Goal: Task Accomplishment & Management: Manage account settings

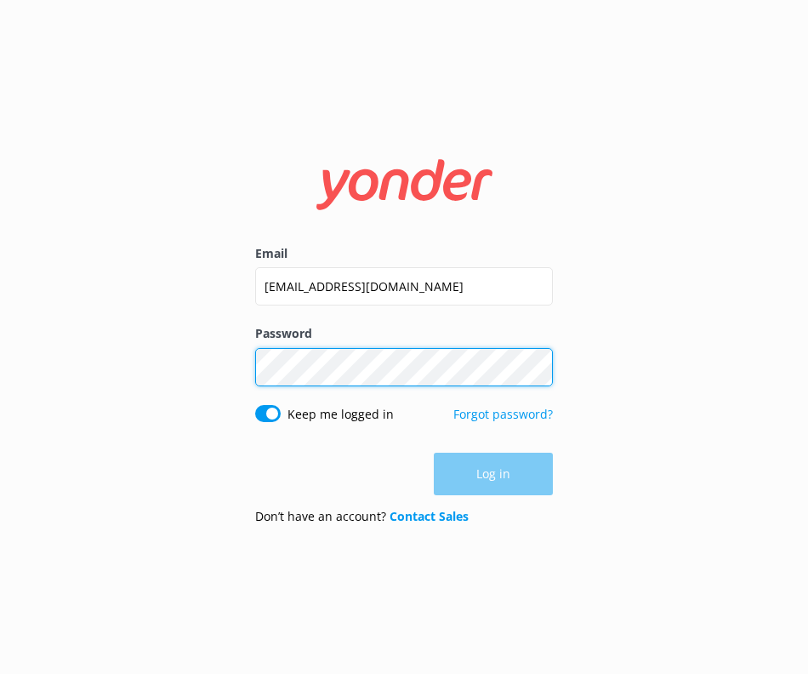
click at [493, 474] on button "Log in" at bounding box center [493, 474] width 119 height 43
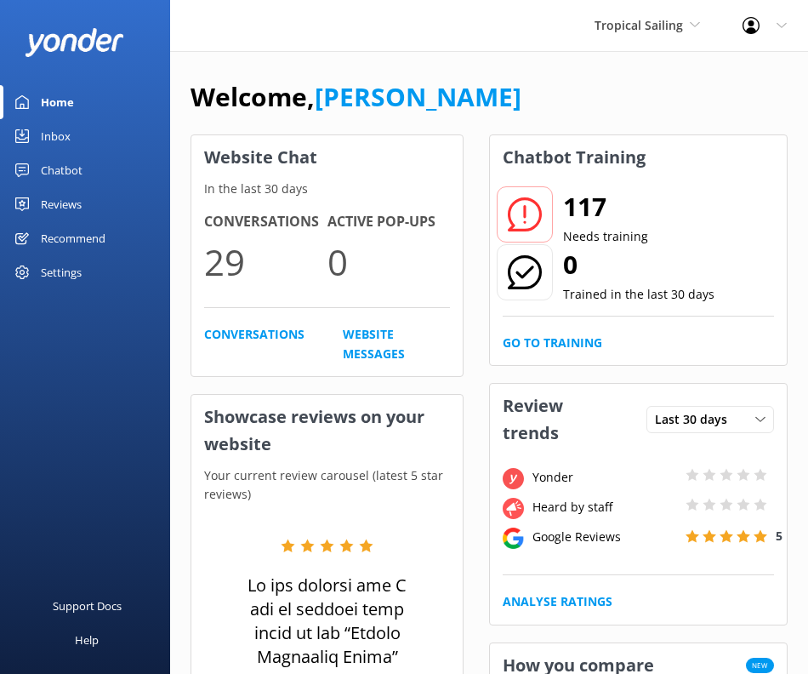
click at [53, 169] on div "Chatbot" at bounding box center [62, 170] width 42 height 34
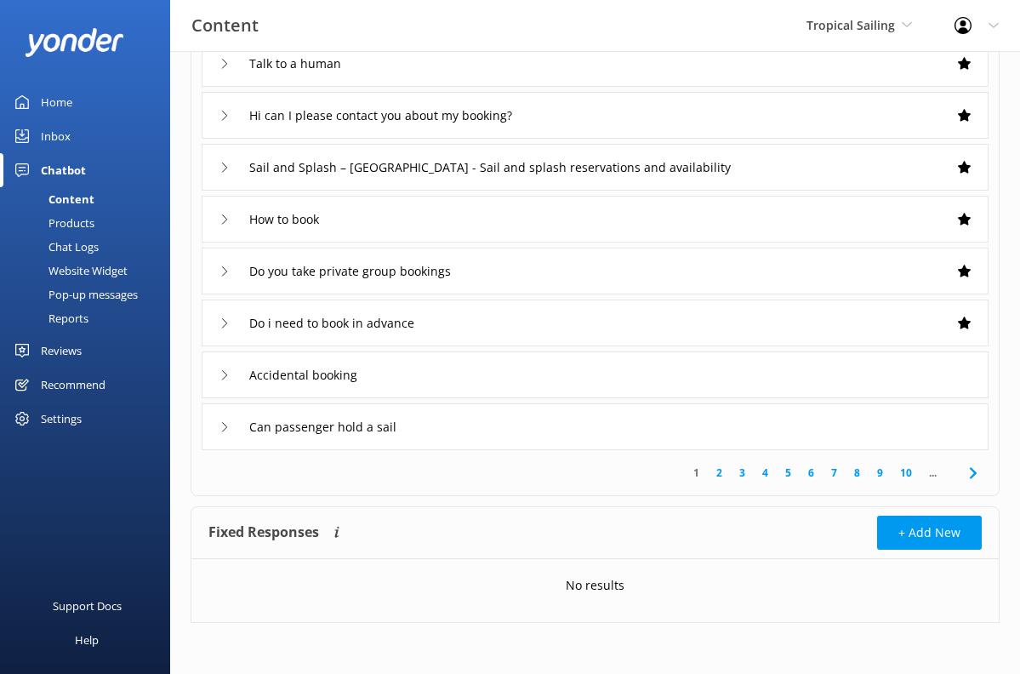
scroll to position [267, 0]
click at [807, 476] on icon at bounding box center [973, 473] width 20 height 20
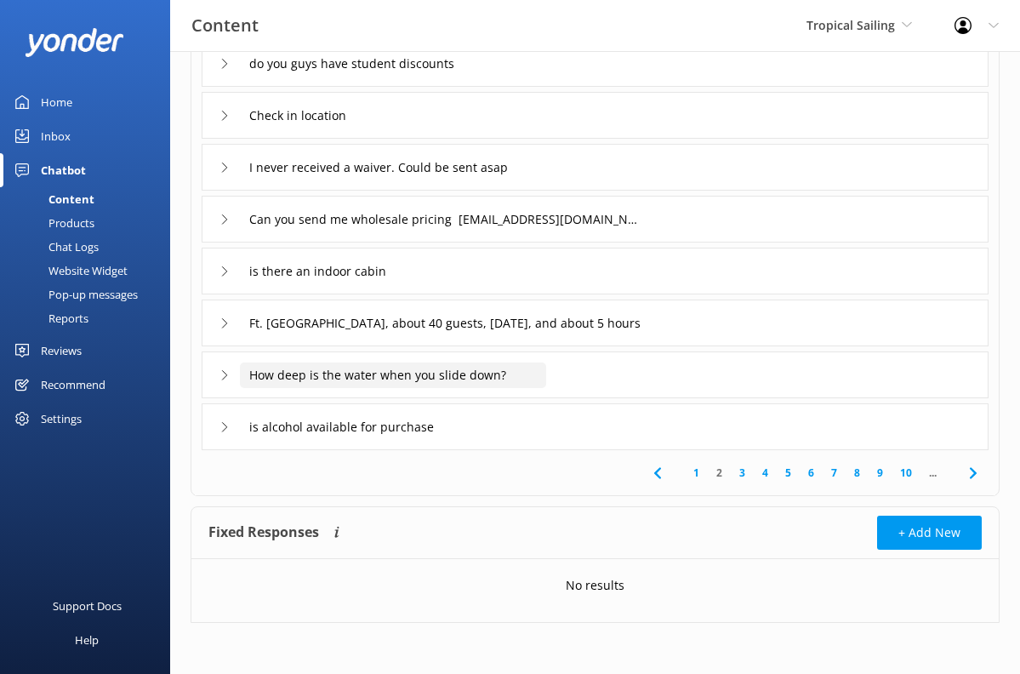
scroll to position [267, 0]
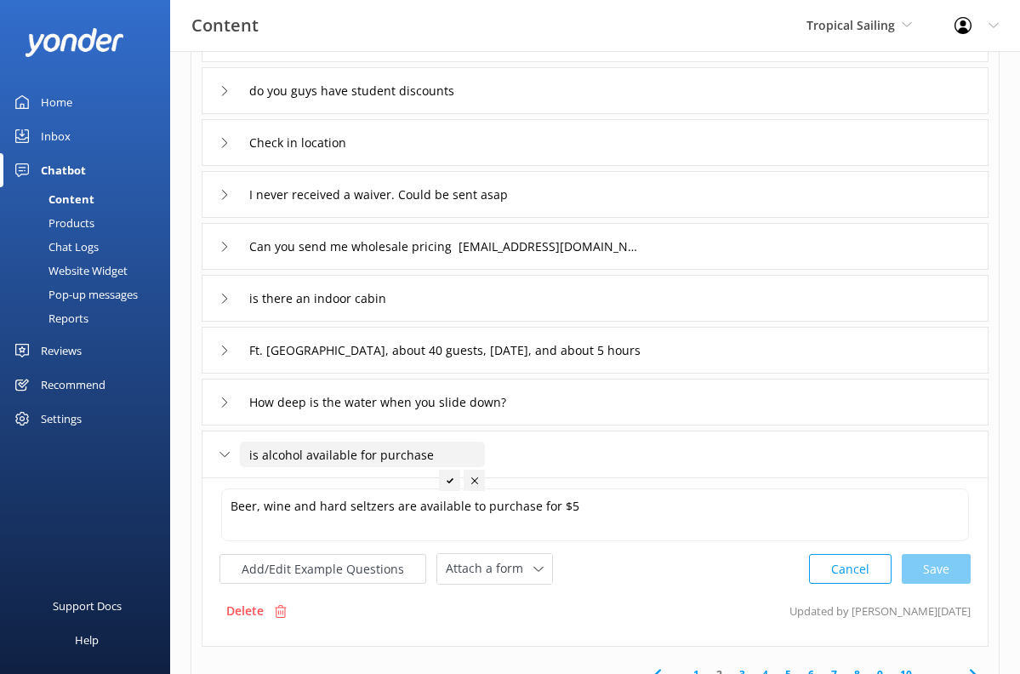
scroll to position [238, 0]
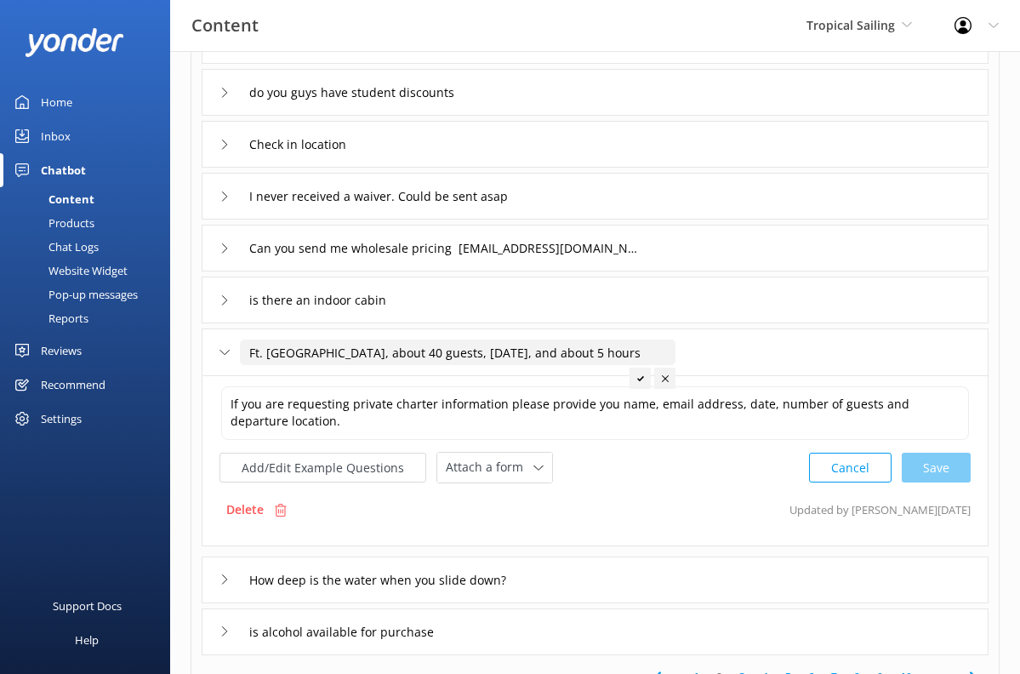
click at [807, 465] on button "Cancel" at bounding box center [850, 468] width 83 height 30
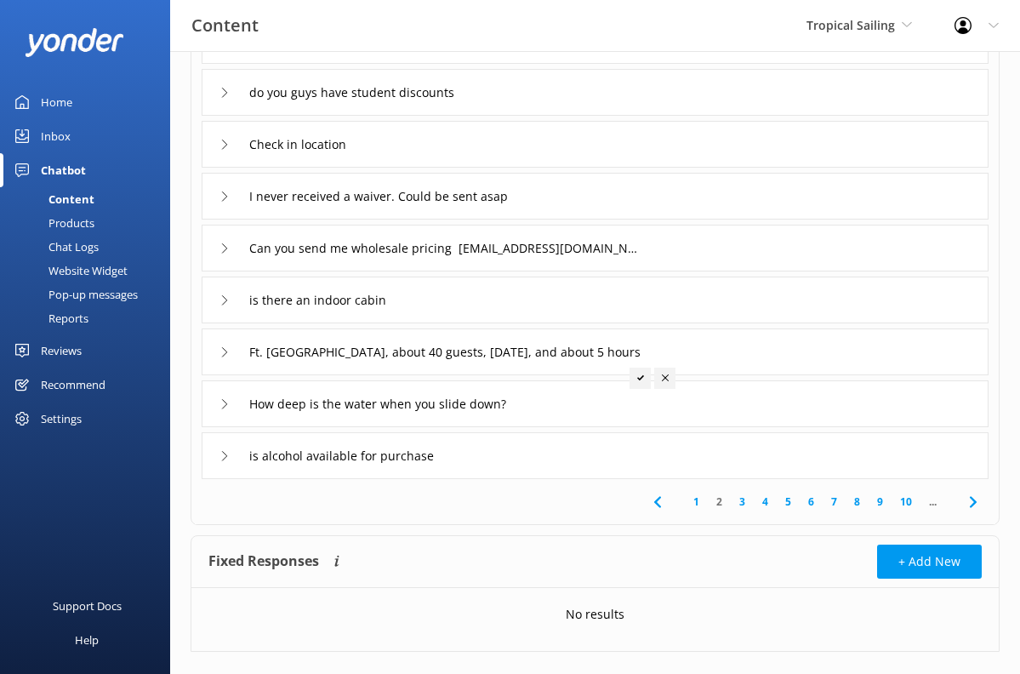
click at [807, 500] on link "8" at bounding box center [857, 501] width 23 height 16
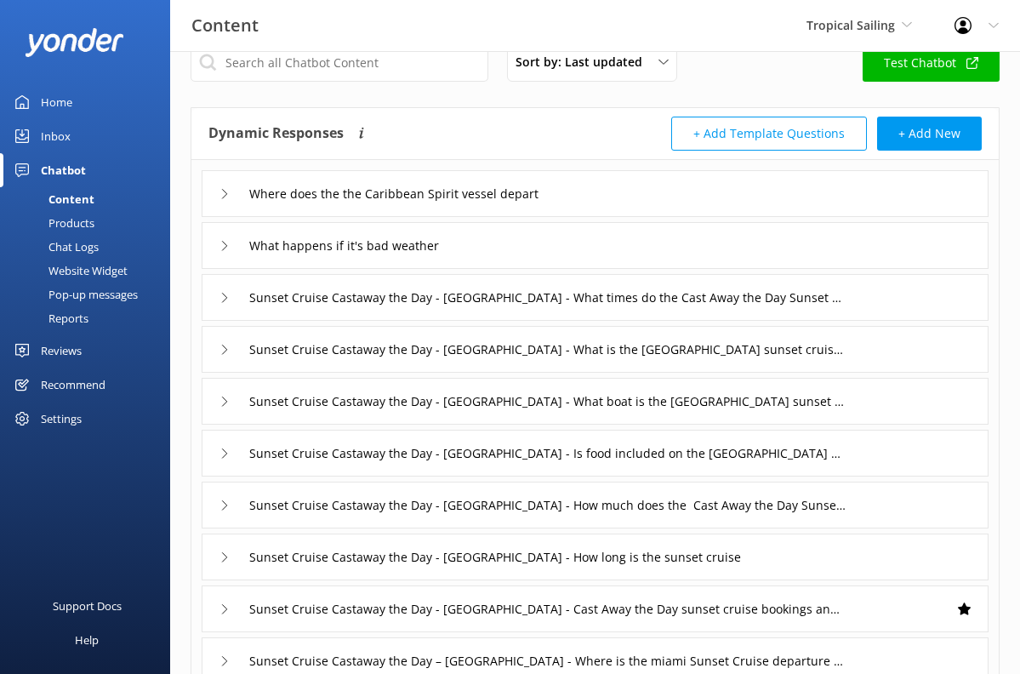
scroll to position [37, 0]
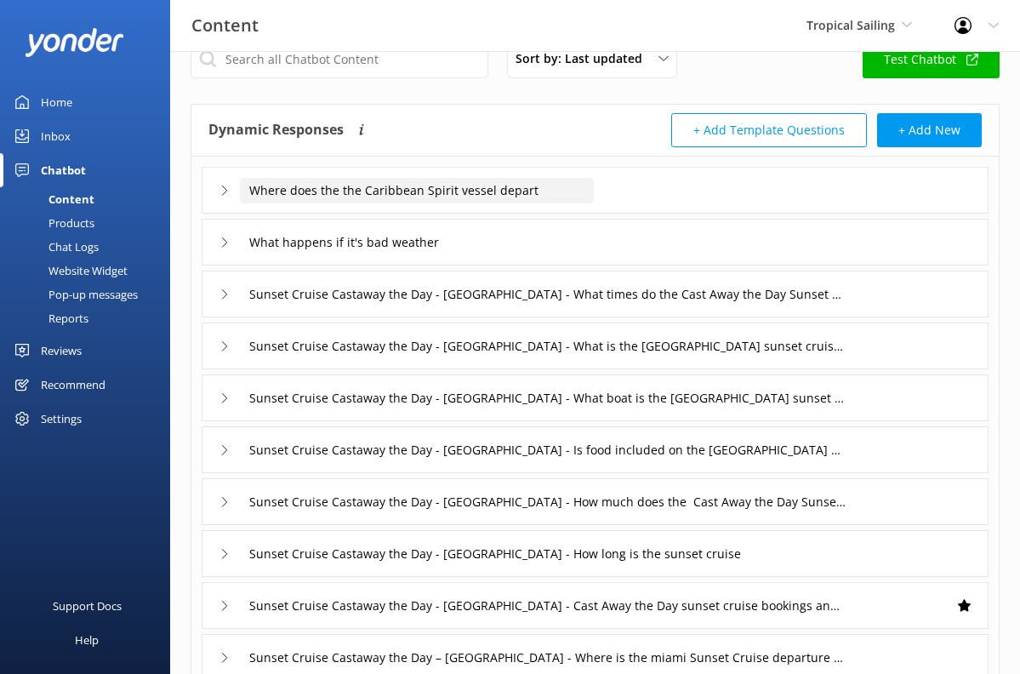
click at [407, 183] on input "Where does the the Caribbean Spirit vessel depart" at bounding box center [417, 191] width 354 height 26
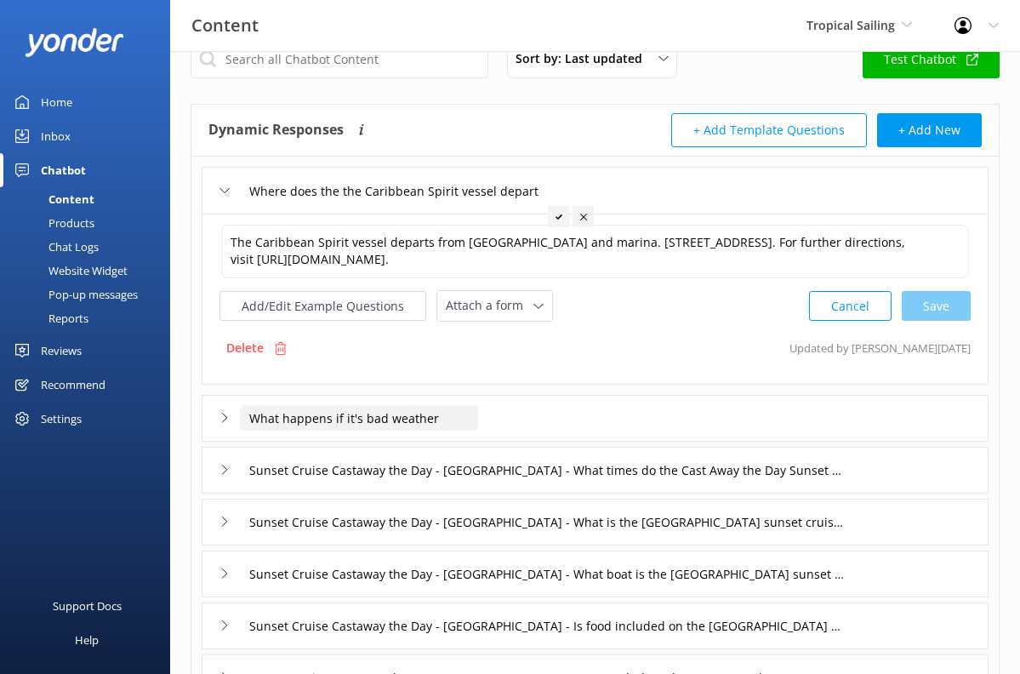
click at [404, 203] on input "What happens if it's bad weather" at bounding box center [417, 191] width 354 height 26
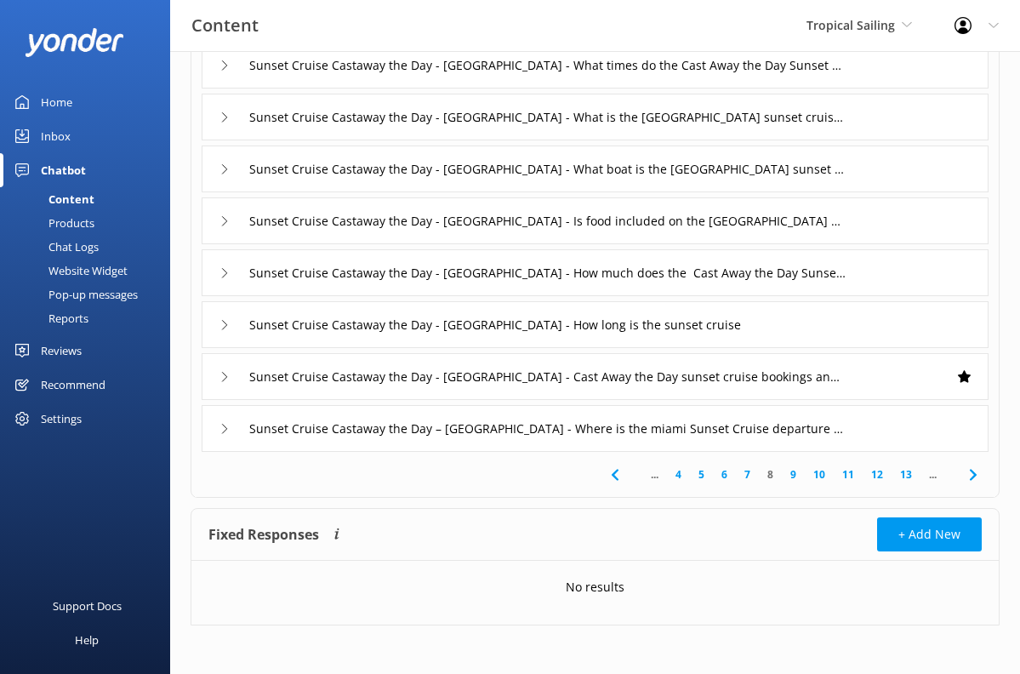
scroll to position [490, 0]
click at [50, 108] on div "Home" at bounding box center [56, 102] width 31 height 34
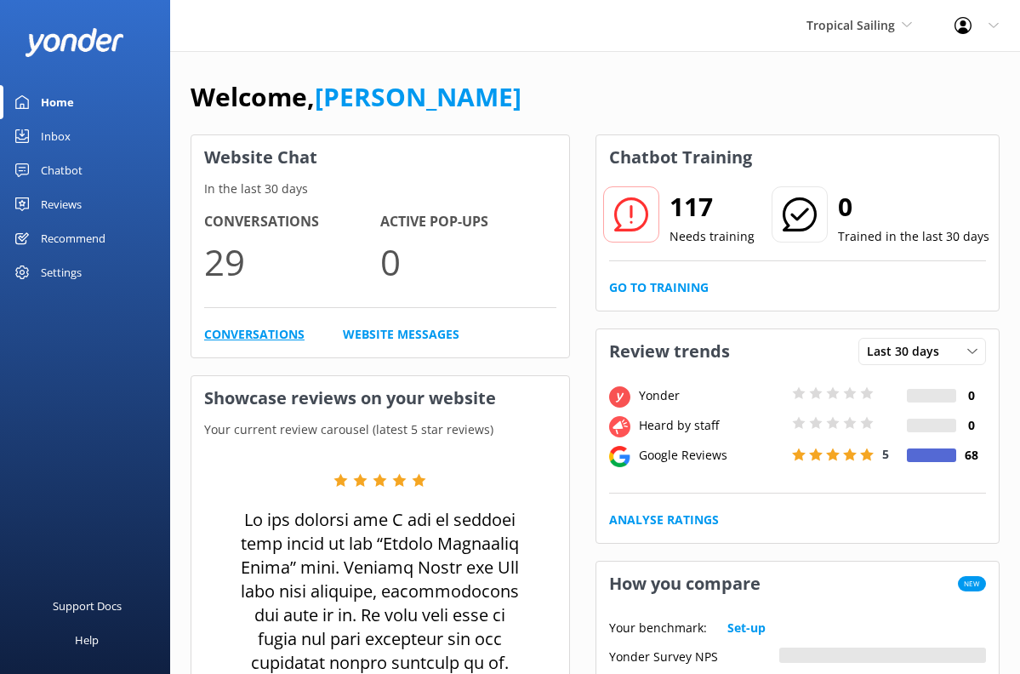
click at [271, 332] on link "Conversations" at bounding box center [254, 334] width 100 height 19
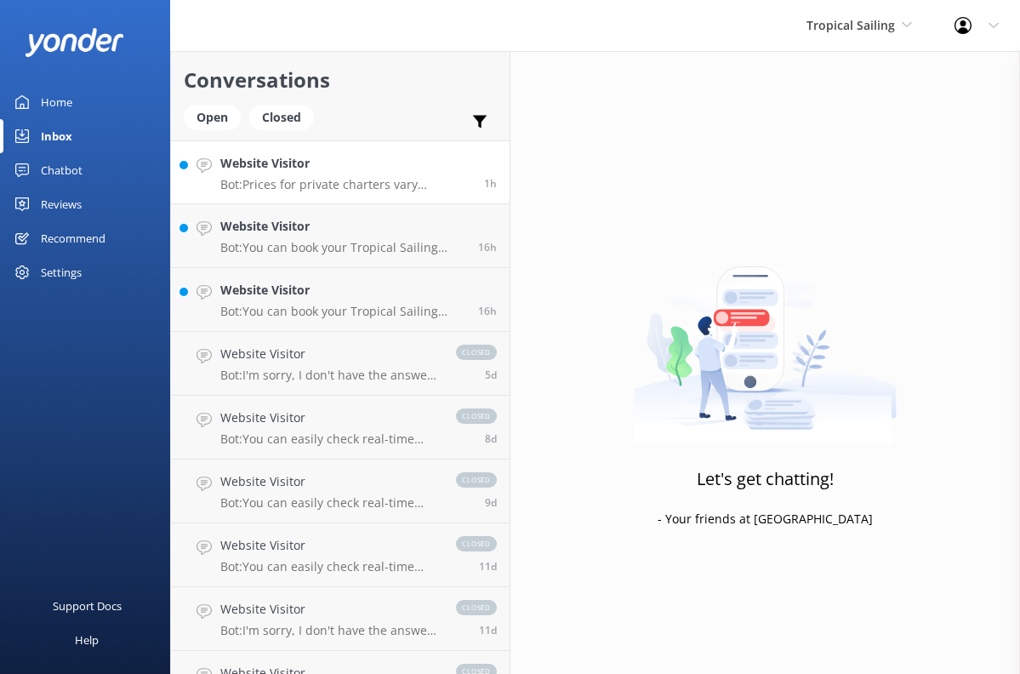
click at [323, 174] on div "Website Visitor Bot: Prices for private charters vary according to the catamara…" at bounding box center [345, 172] width 251 height 37
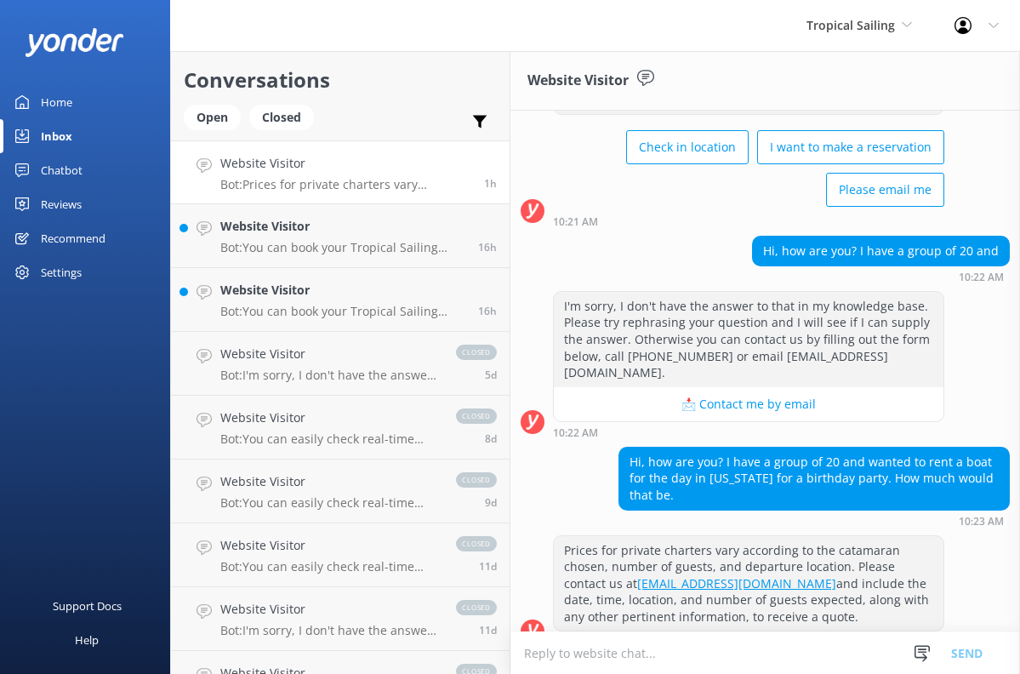
click at [702, 387] on button "📩 Contact me by email" at bounding box center [749, 404] width 390 height 34
click at [329, 246] on p "Bot: You can book your Tropical Sailing adventure online by visiting our websit…" at bounding box center [342, 247] width 245 height 15
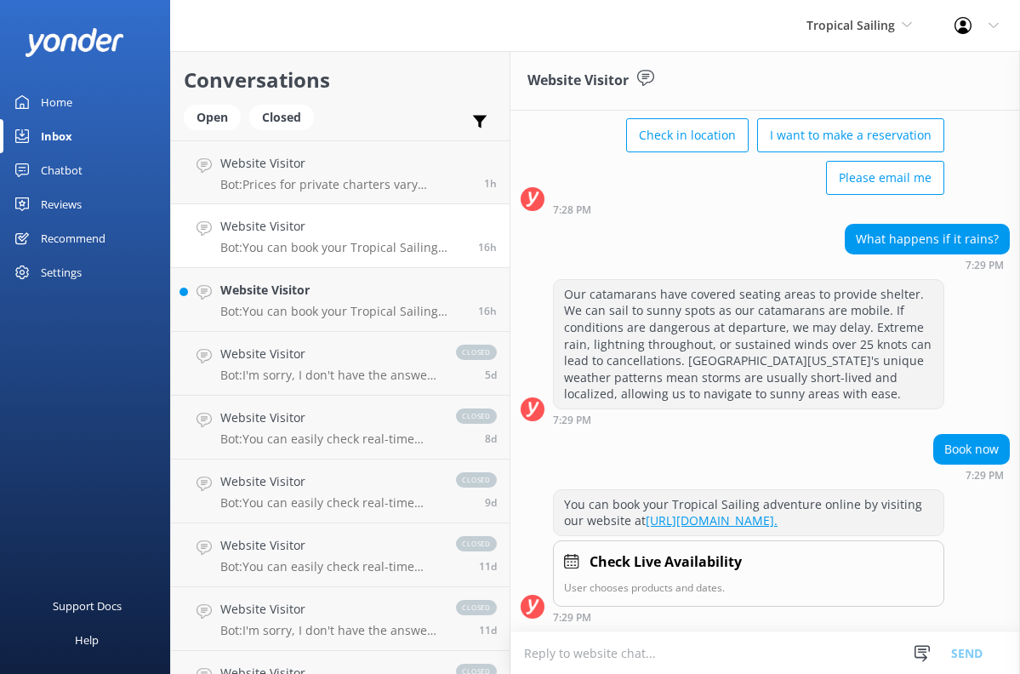
scroll to position [108, 0]
click at [331, 311] on p "Bot: You can book your Tropical Sailing adventure online by visiting our websit…" at bounding box center [342, 311] width 245 height 15
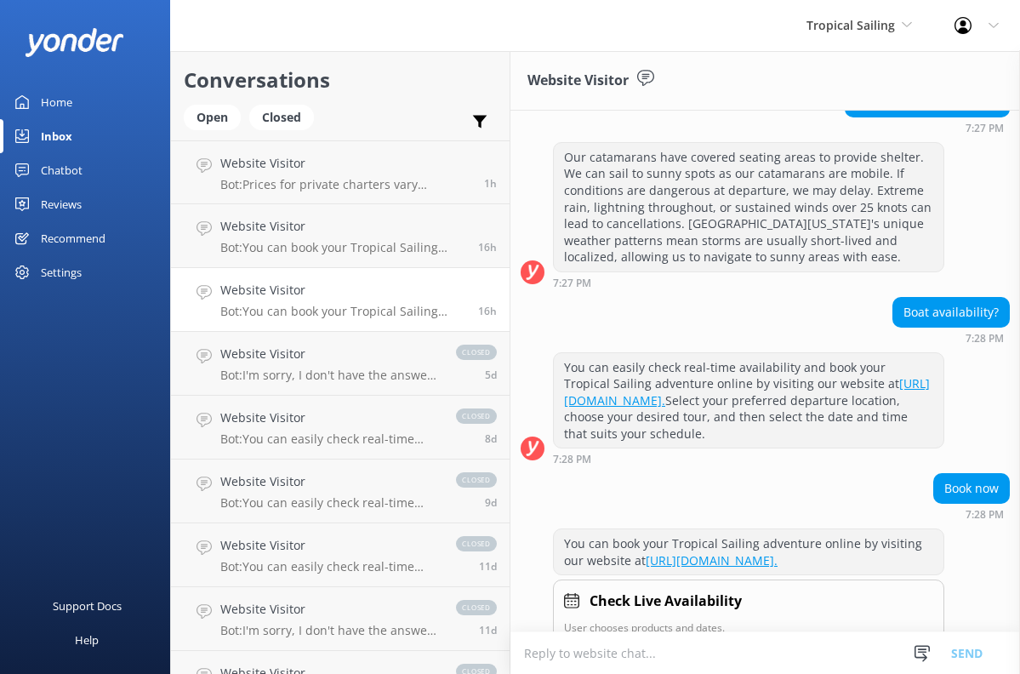
scroll to position [235, 0]
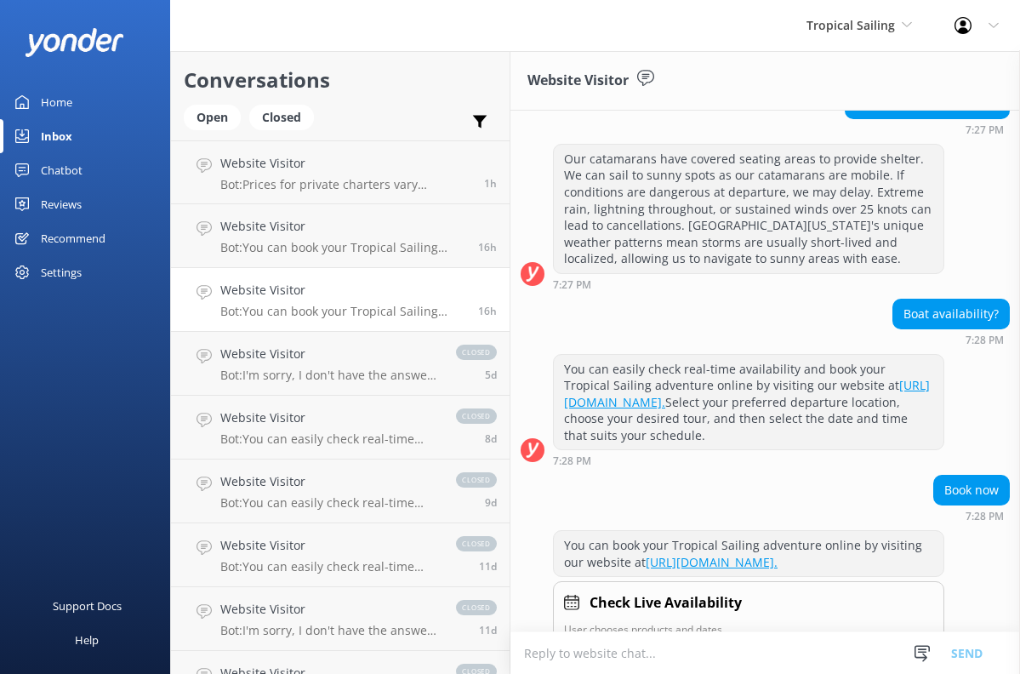
click at [66, 198] on div "Reviews" at bounding box center [61, 204] width 41 height 34
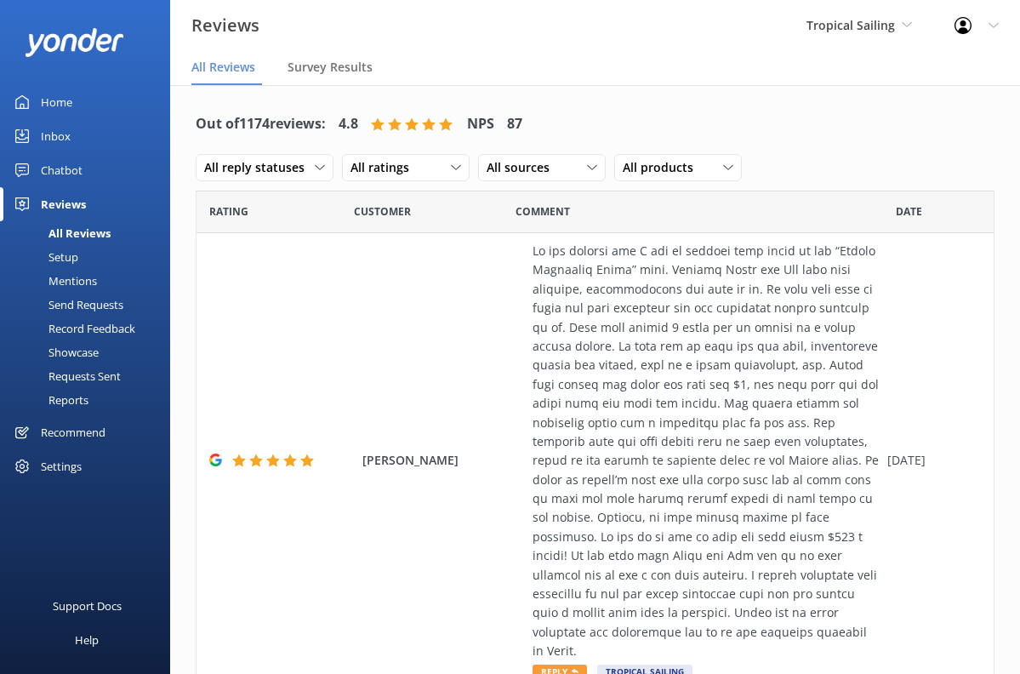
click at [66, 173] on div "Chatbot" at bounding box center [62, 170] width 42 height 34
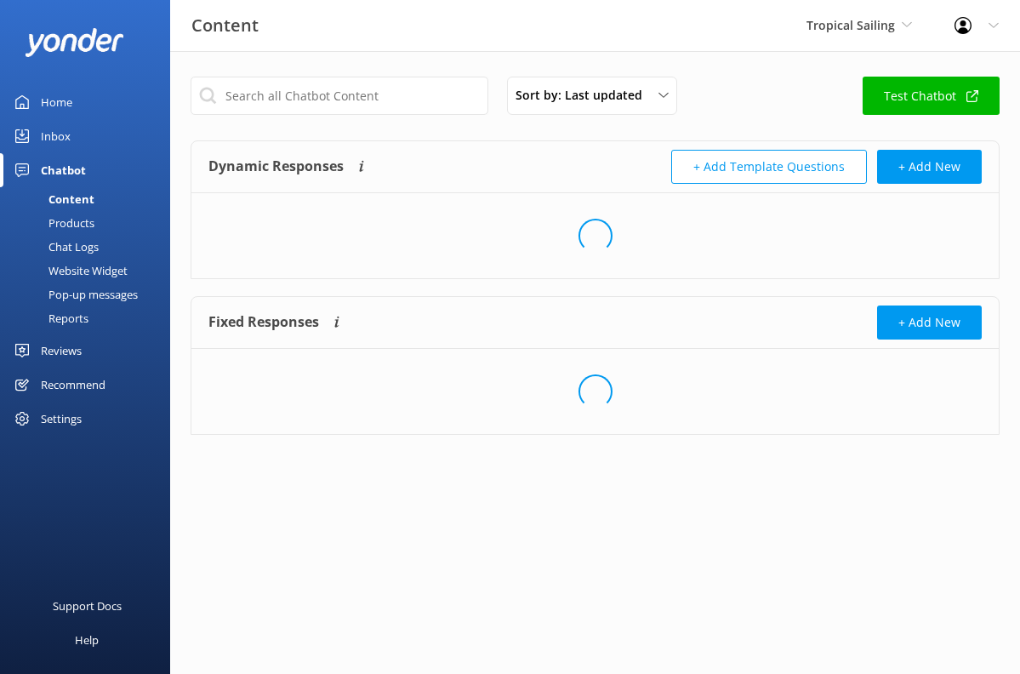
click at [64, 110] on div "Home" at bounding box center [56, 102] width 31 height 34
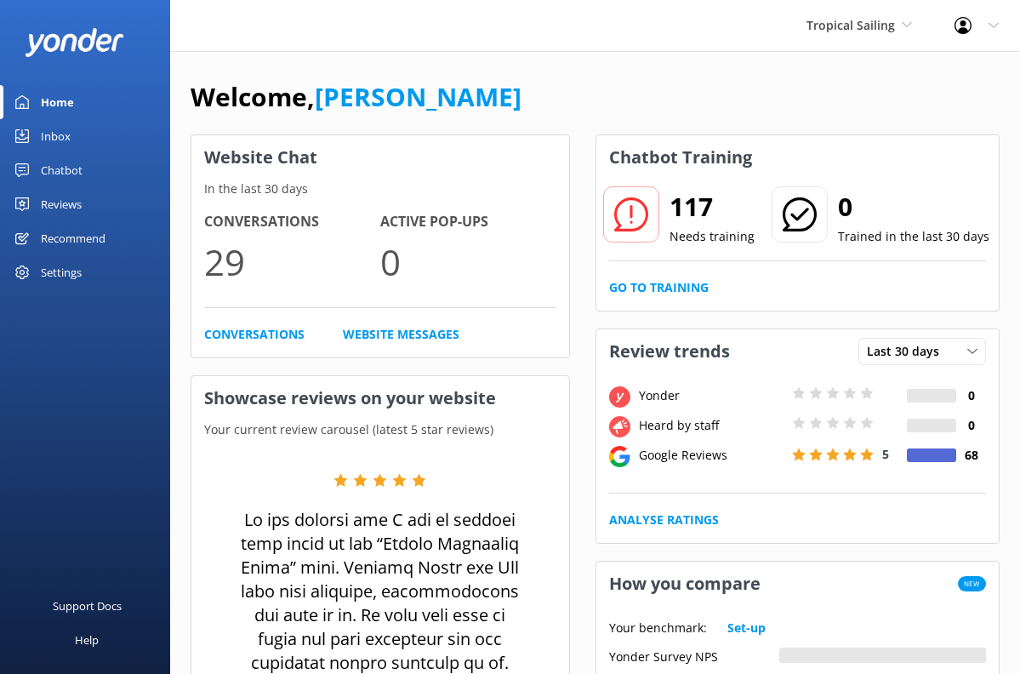
click at [64, 110] on div "Home" at bounding box center [57, 102] width 33 height 34
click at [55, 278] on div "Settings" at bounding box center [61, 272] width 41 height 34
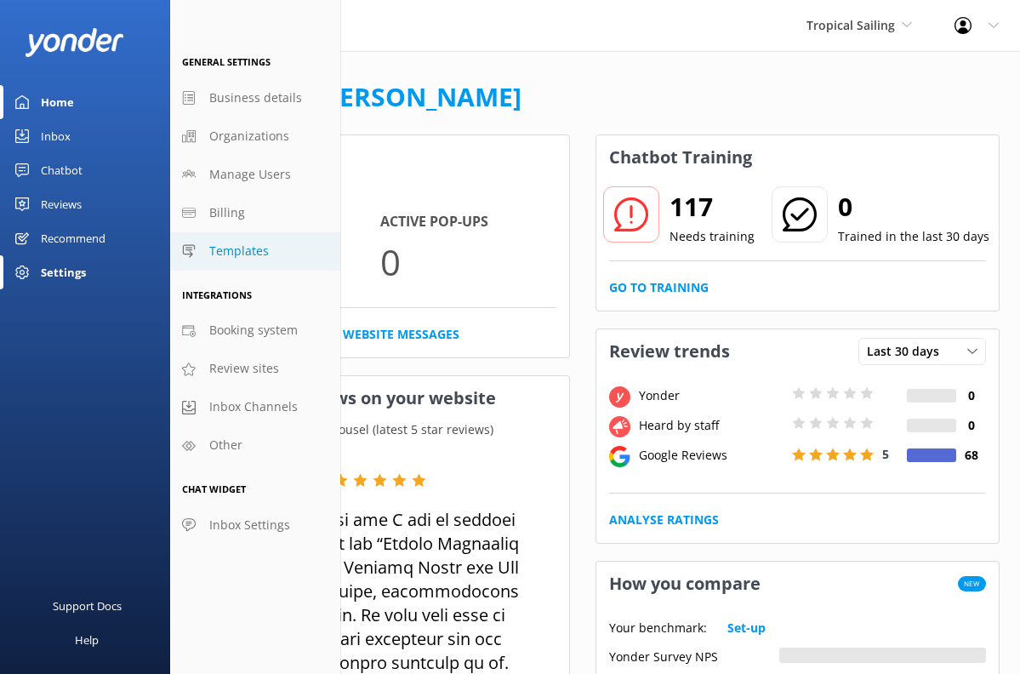
click at [242, 254] on span "Templates" at bounding box center [239, 251] width 60 height 19
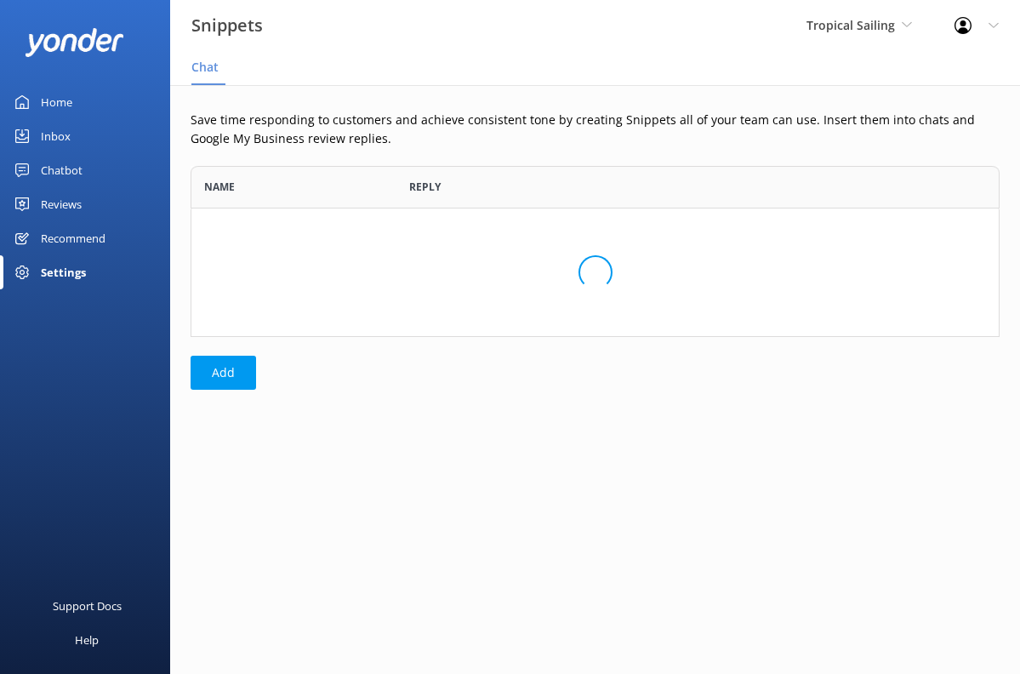
scroll to position [1, 1]
click at [71, 273] on div "Settings" at bounding box center [63, 272] width 45 height 34
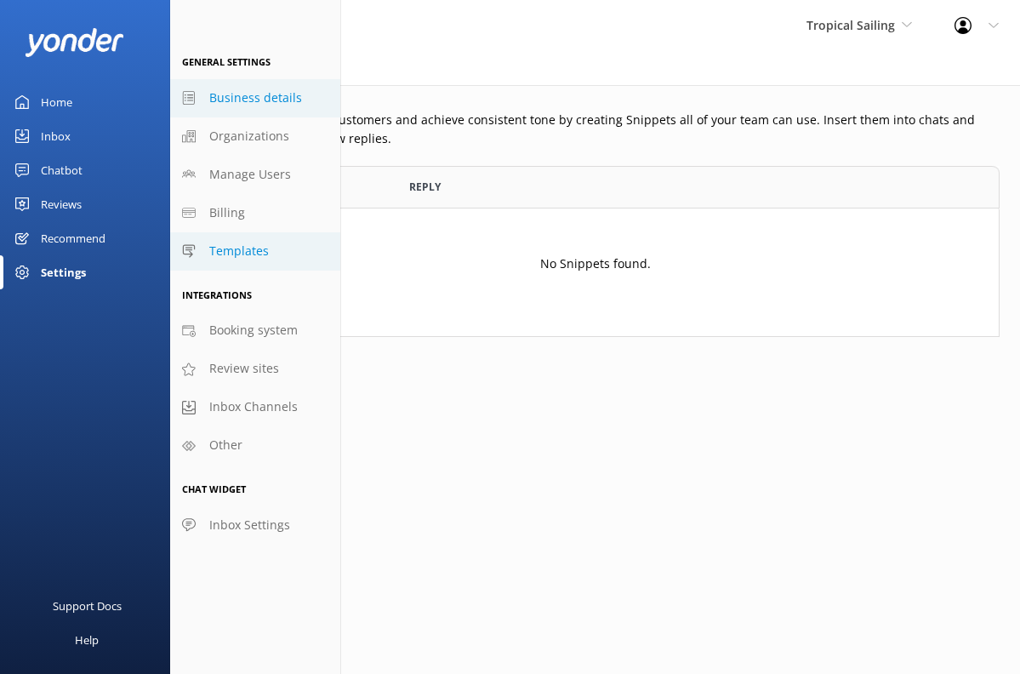
click at [243, 100] on span "Business details" at bounding box center [255, 97] width 93 height 19
select select "America/[GEOGRAPHIC_DATA]"
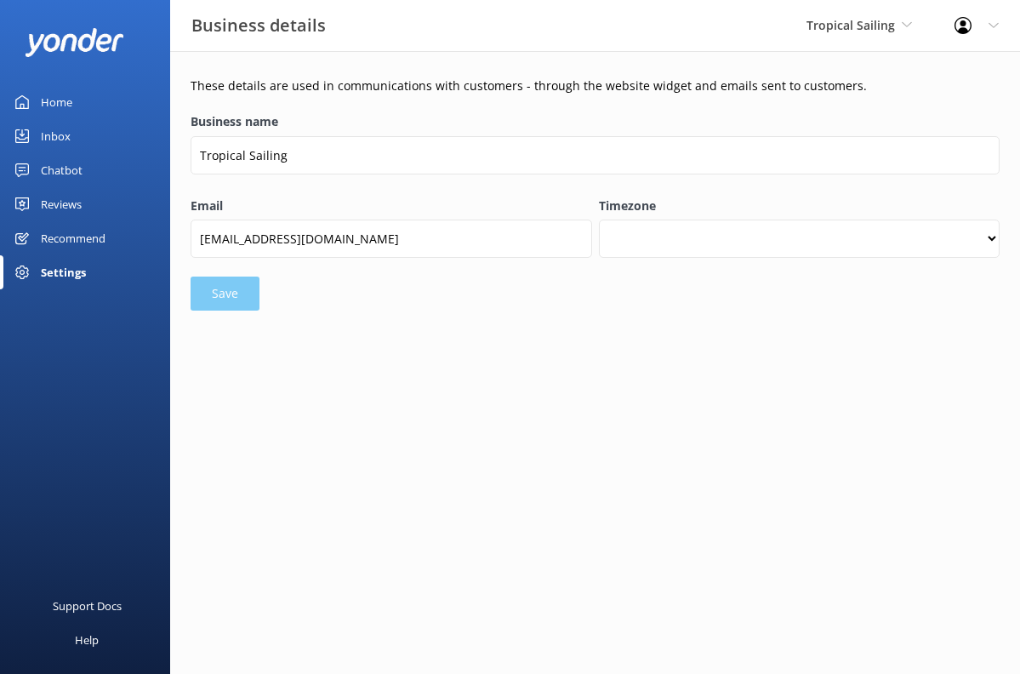
click at [61, 273] on div "Settings" at bounding box center [63, 272] width 45 height 34
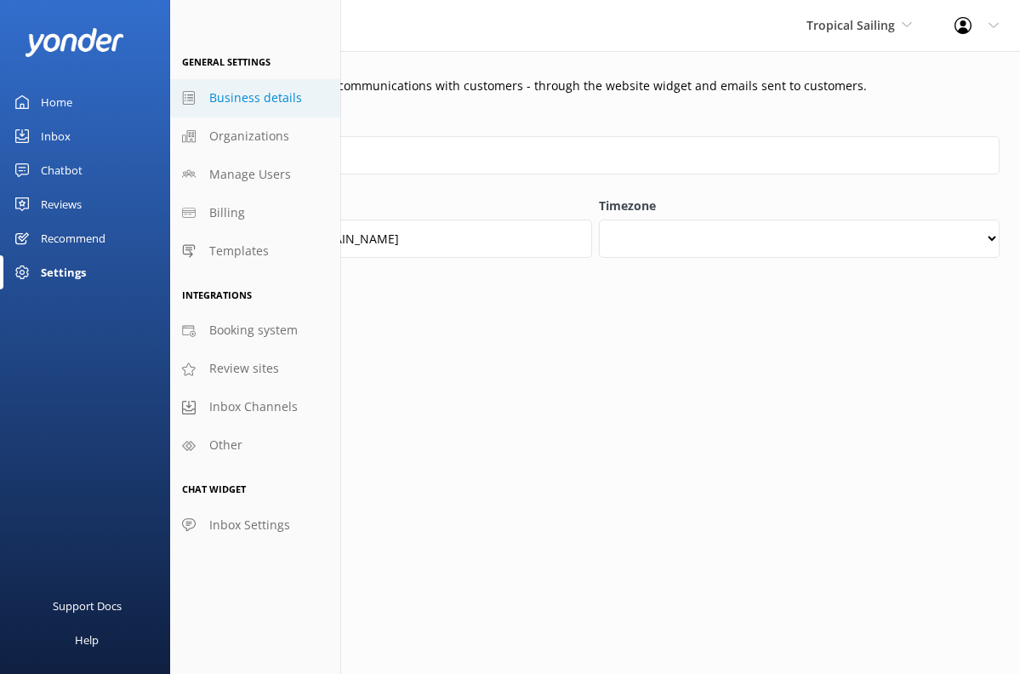
click at [63, 177] on div "Chatbot" at bounding box center [62, 170] width 42 height 34
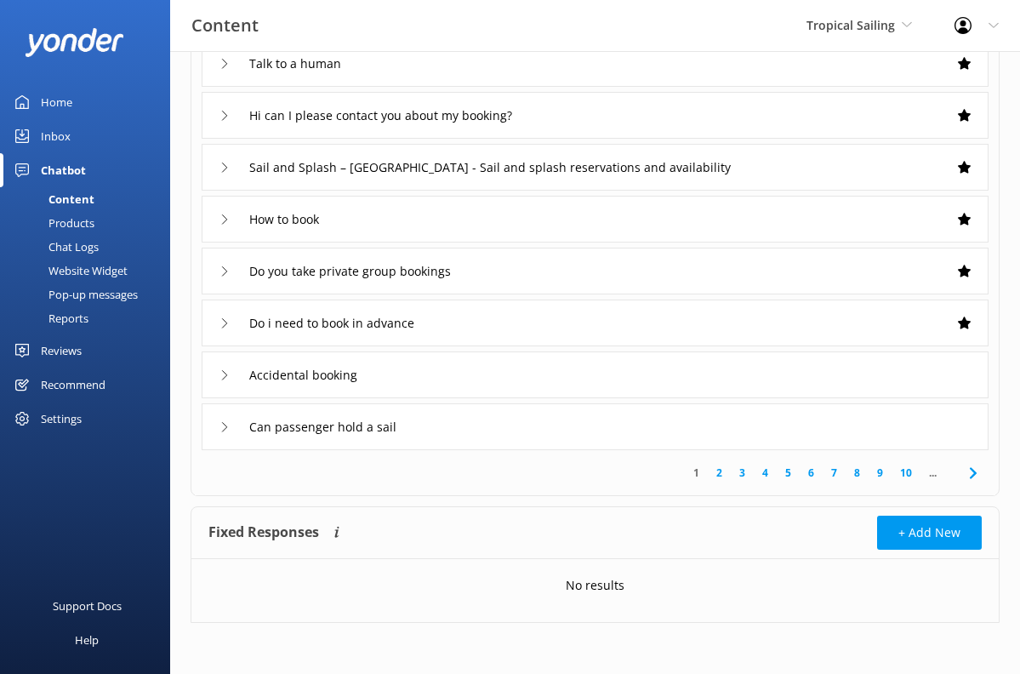
scroll to position [267, 0]
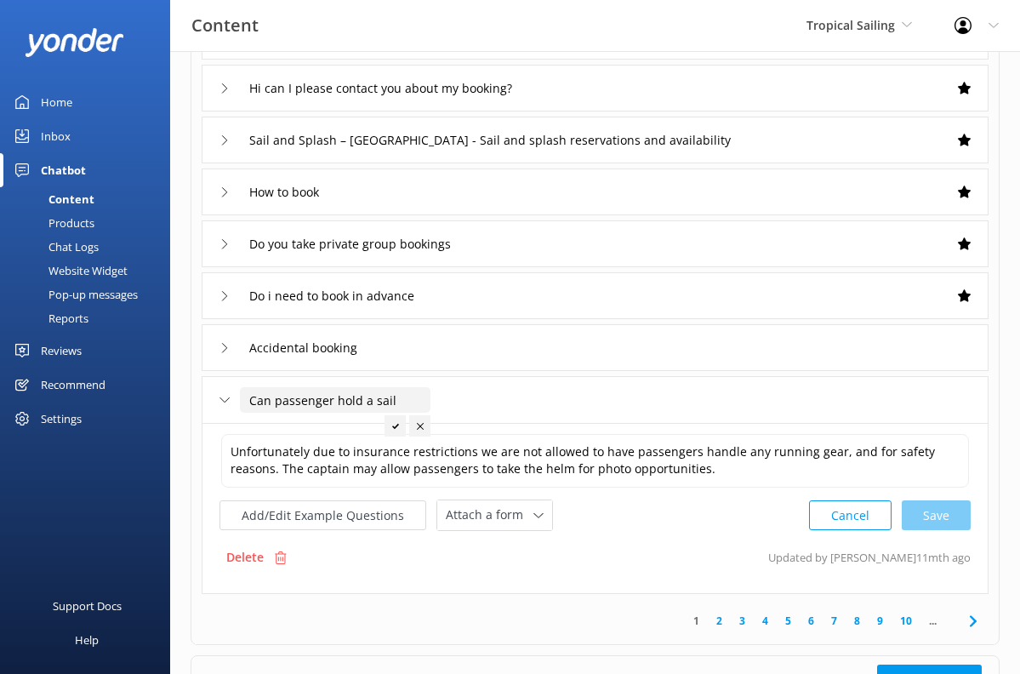
scroll to position [294, 0]
click at [514, 515] on span "Attach a form" at bounding box center [490, 514] width 88 height 19
click at [585, 532] on div "Unfortunately due to insurance restrictions we are not allowed to have passenge…" at bounding box center [595, 508] width 787 height 171
click at [334, 573] on div "Unfortunately due to insurance restrictions we are not allowed to have passenge…" at bounding box center [595, 508] width 787 height 171
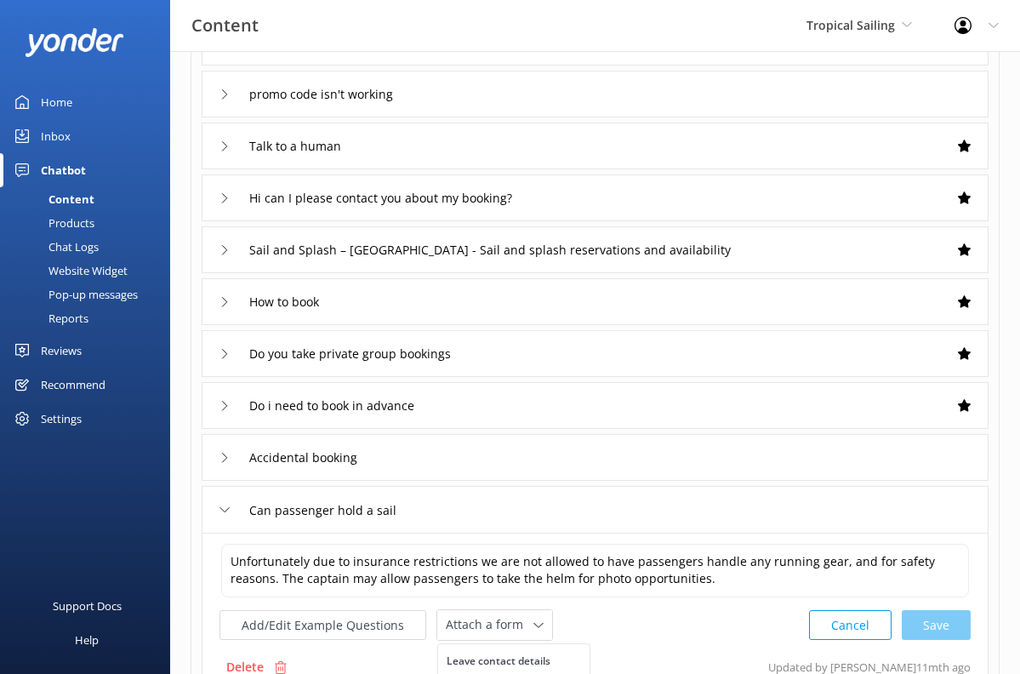
scroll to position [185, 0]
click at [229, 350] on icon at bounding box center [225, 353] width 10 height 10
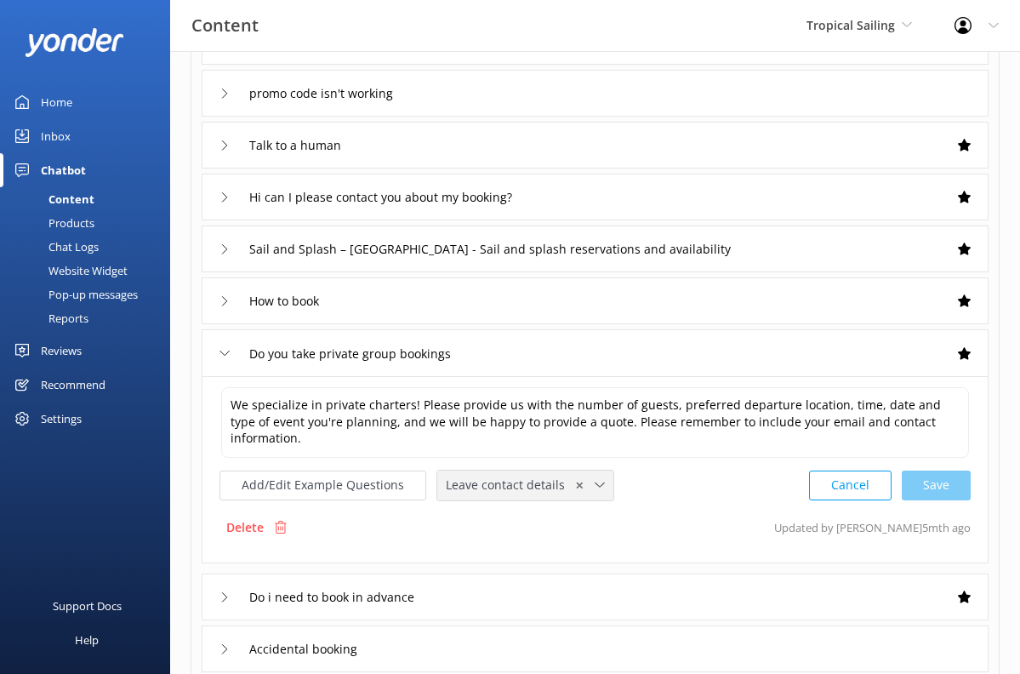
click at [471, 476] on span "Leave contact details" at bounding box center [510, 485] width 129 height 19
click at [483, 513] on div "Leave contact details" at bounding box center [499, 521] width 104 height 17
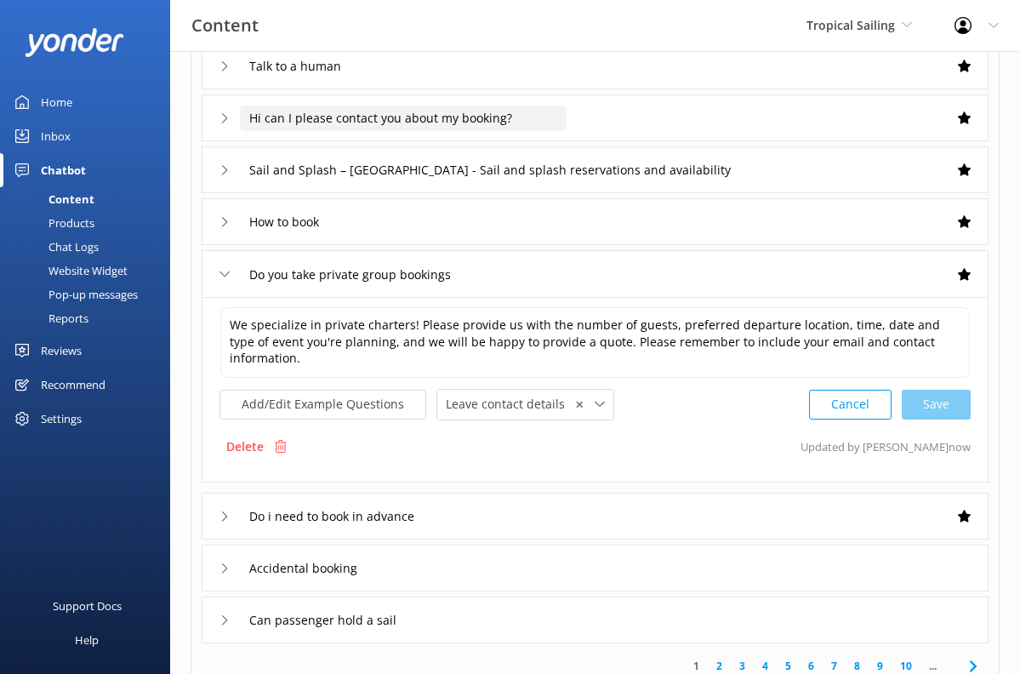
scroll to position [272, 0]
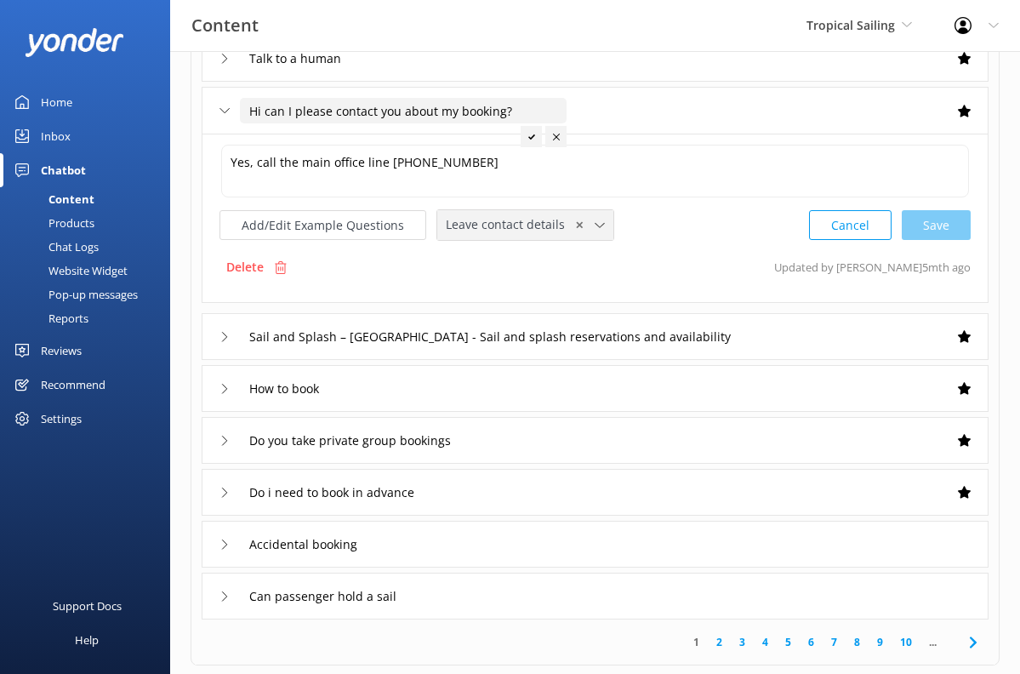
click at [500, 237] on div "Leave contact details ✕ Leave contact details Check availability" at bounding box center [525, 225] width 176 height 30
click at [501, 259] on div "Leave contact details" at bounding box center [499, 261] width 104 height 17
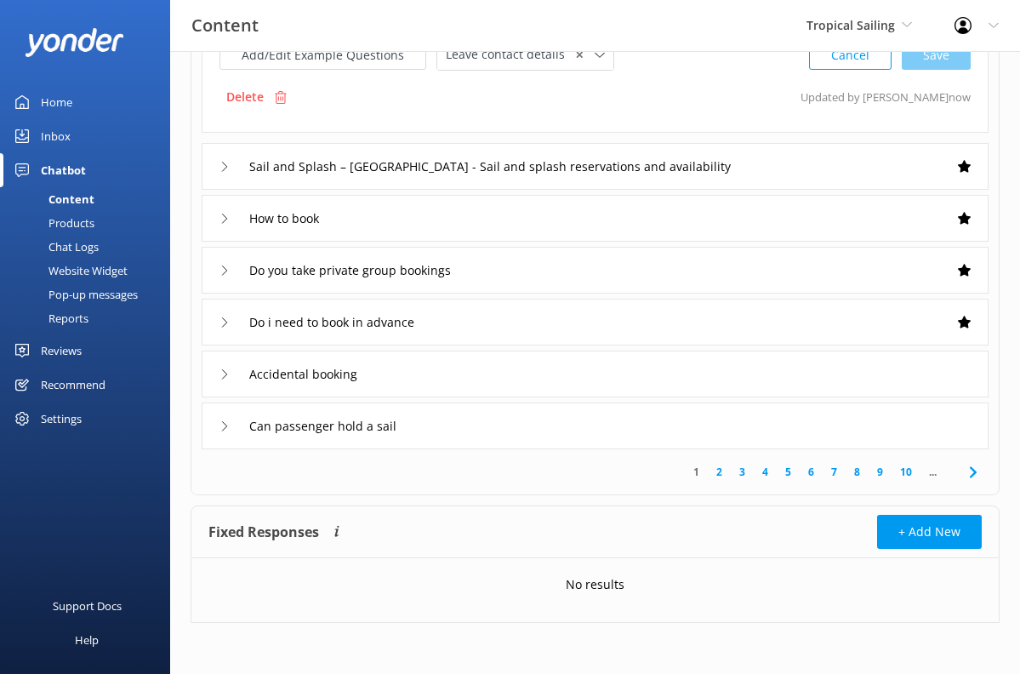
scroll to position [440, 0]
click at [807, 471] on use at bounding box center [972, 472] width 7 height 11
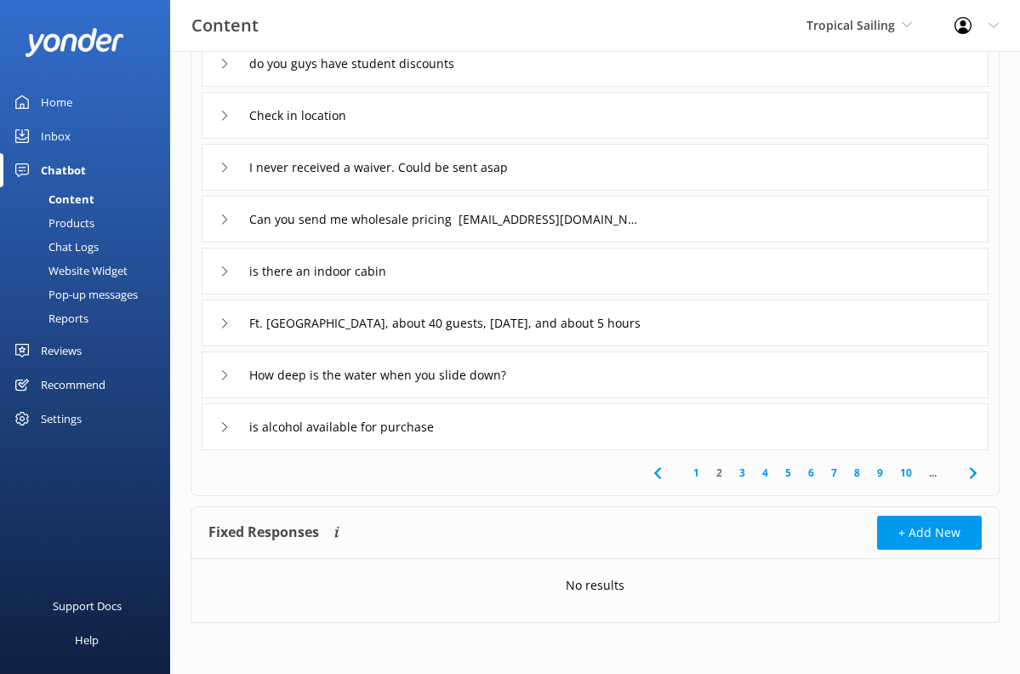
scroll to position [267, 0]
click at [807, 475] on icon at bounding box center [973, 473] width 20 height 20
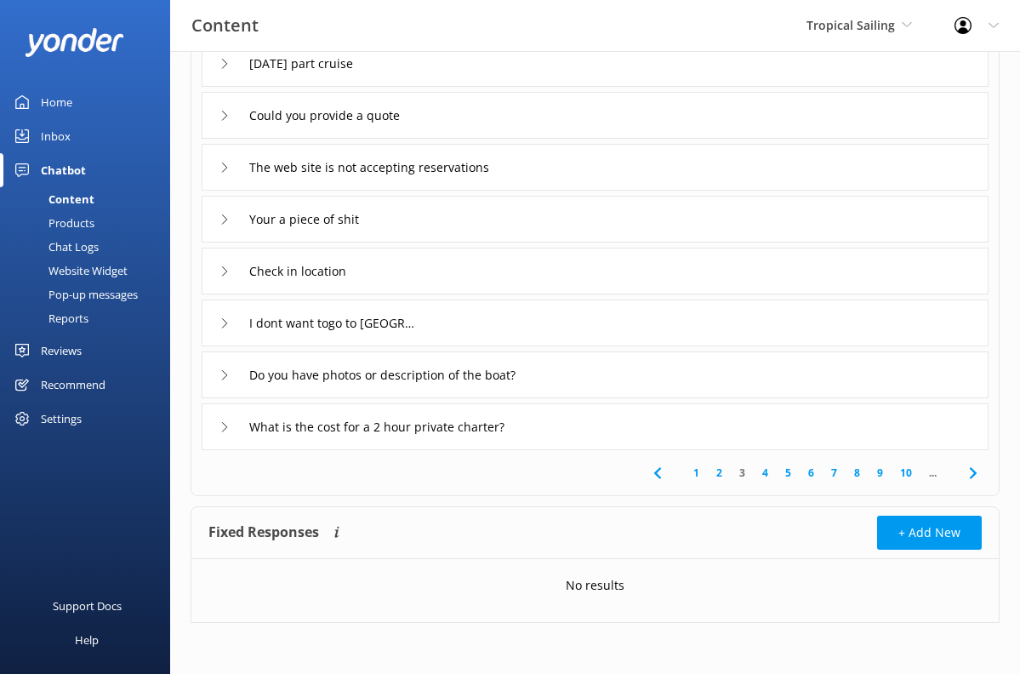
scroll to position [267, 0]
click at [807, 471] on icon at bounding box center [973, 473] width 20 height 20
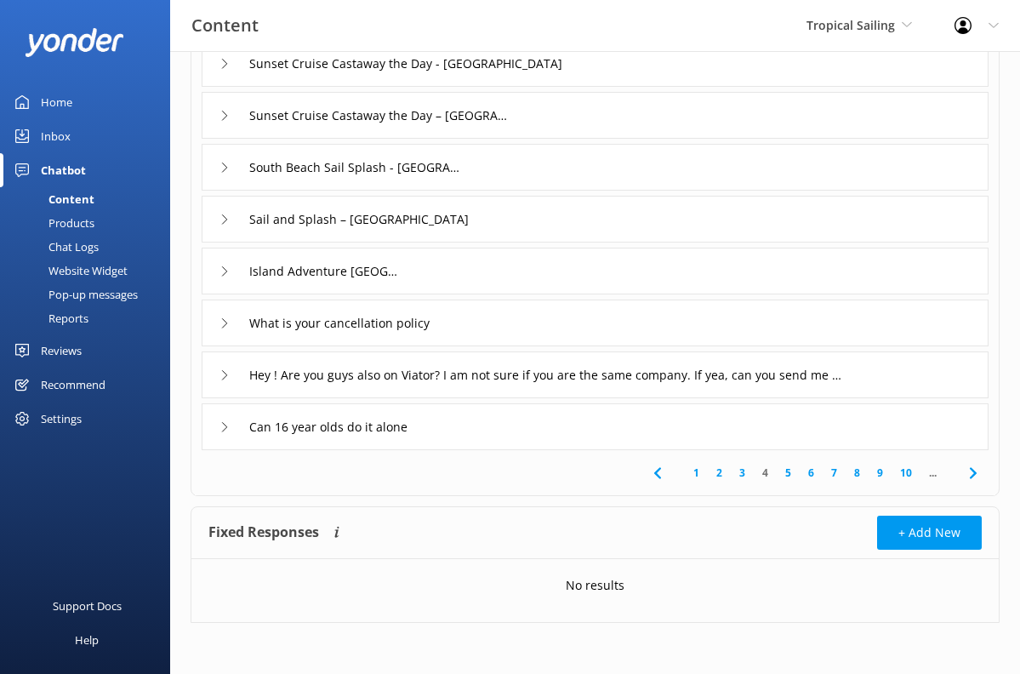
scroll to position [267, 0]
click at [807, 473] on link "10" at bounding box center [906, 473] width 29 height 16
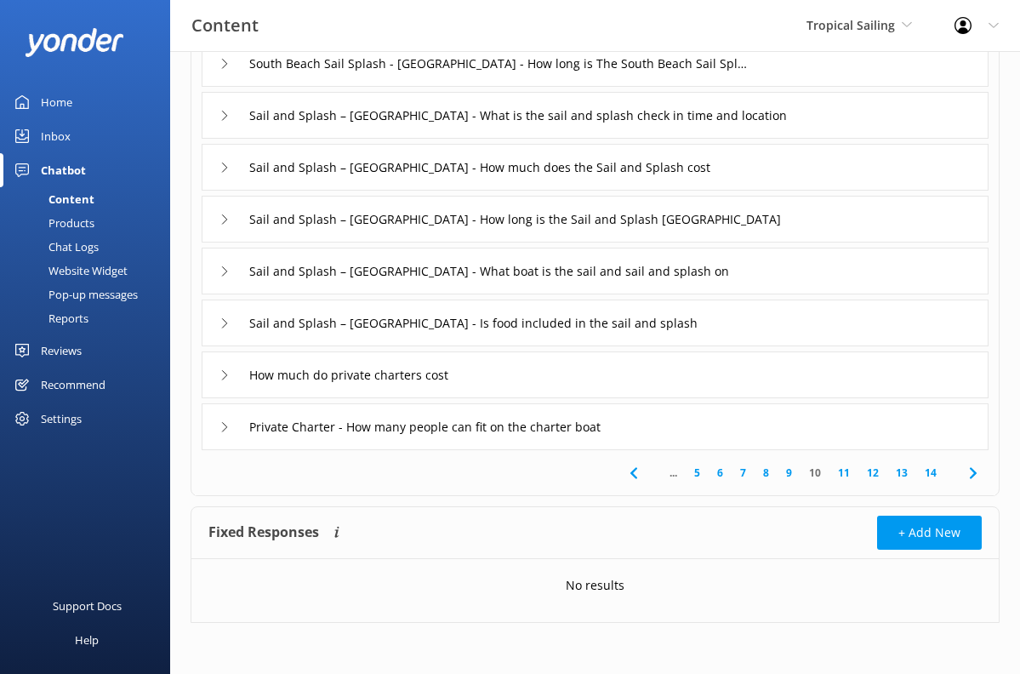
scroll to position [267, 0]
click at [807, 476] on link "14" at bounding box center [930, 473] width 29 height 16
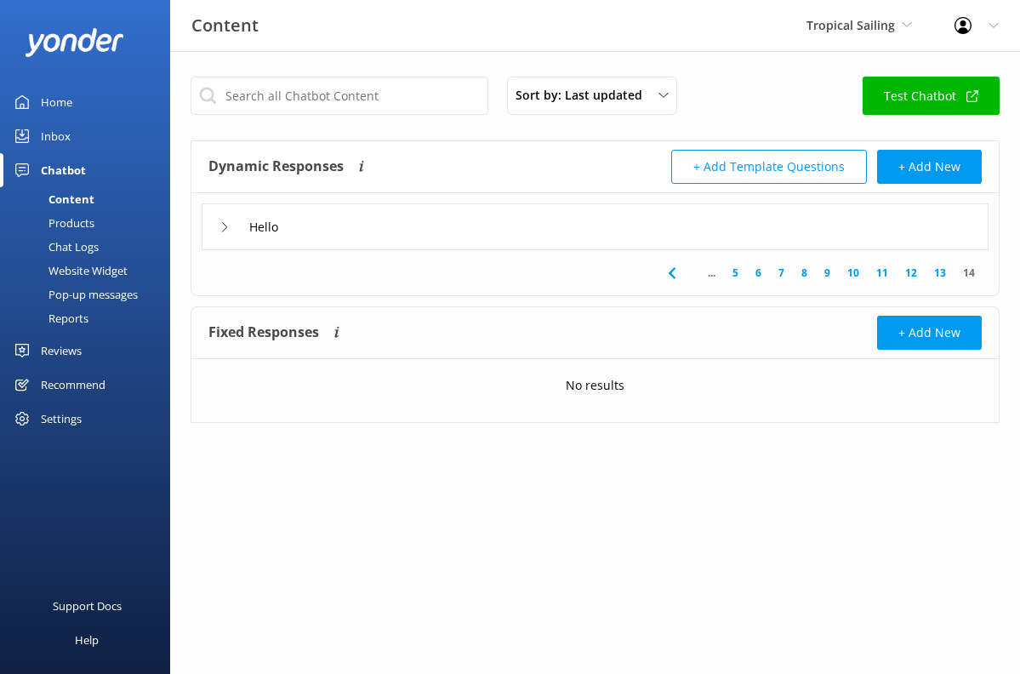
click at [807, 271] on link "13" at bounding box center [940, 273] width 29 height 16
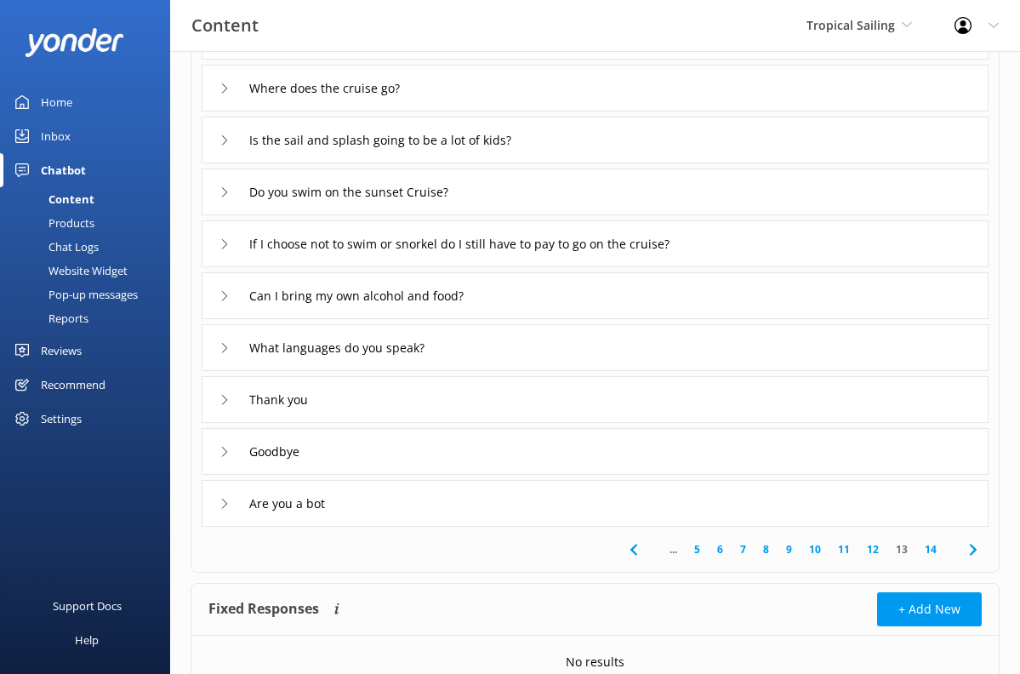
scroll to position [214, 0]
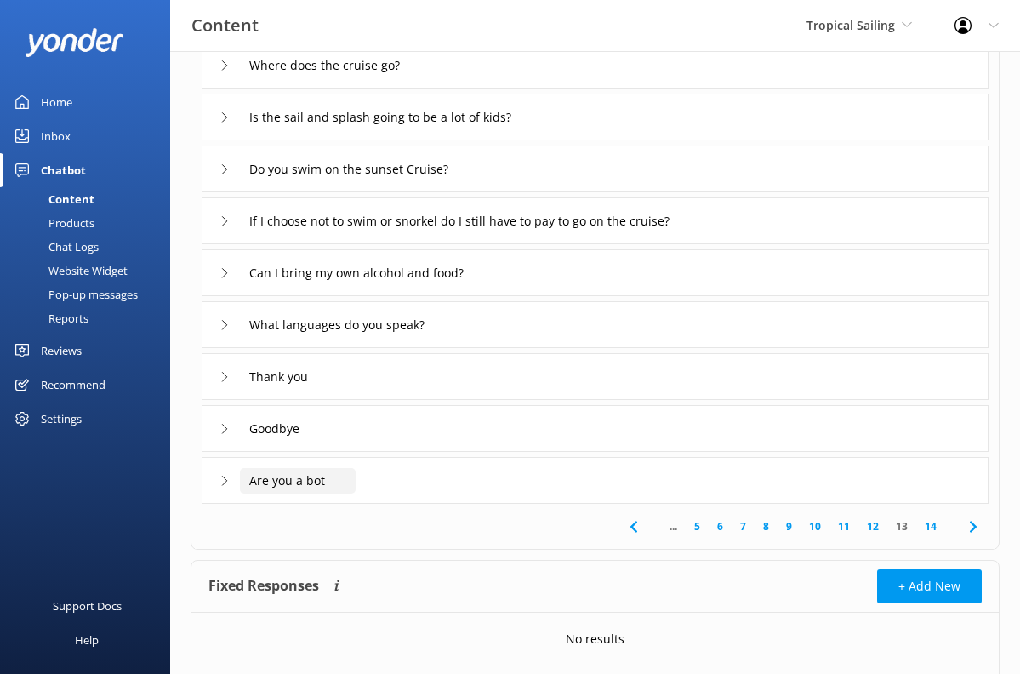
click at [282, 26] on input "Are you a bot" at bounding box center [335, 14] width 191 height 26
